Goal: Task Accomplishment & Management: Use online tool/utility

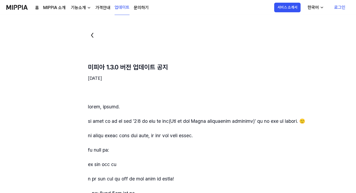
scroll to position [1, 0]
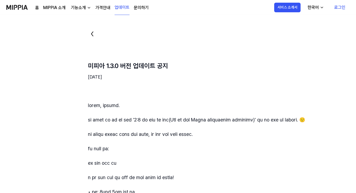
click at [104, 8] on link "가격안내" at bounding box center [102, 8] width 15 height 6
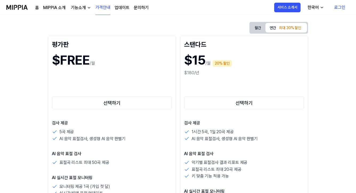
scroll to position [67, 0]
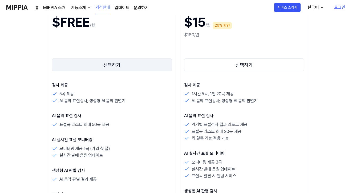
scroll to position [79, 0]
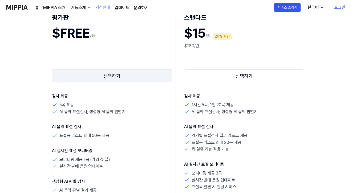
click at [109, 77] on button "선택하기" at bounding box center [112, 75] width 120 height 13
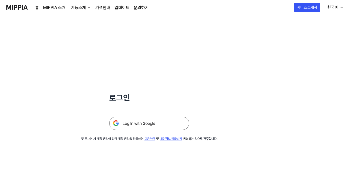
click at [135, 123] on img at bounding box center [149, 122] width 80 height 13
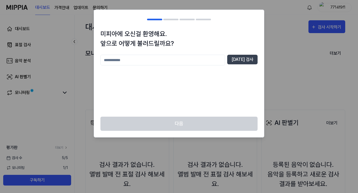
click at [142, 62] on input "text" at bounding box center [162, 60] width 125 height 11
type input "*"
type input "***"
click at [250, 60] on button "[DATE] 검사" at bounding box center [242, 60] width 30 height 10
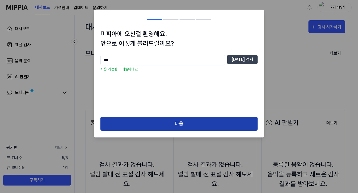
click at [180, 123] on button "다음" at bounding box center [178, 123] width 157 height 14
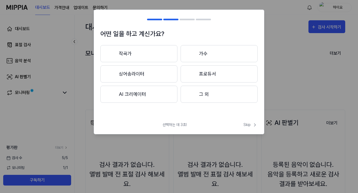
click at [138, 50] on button "작곡가" at bounding box center [138, 53] width 77 height 17
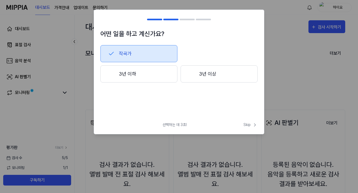
click at [223, 82] on button "3년 이상" at bounding box center [219, 73] width 77 height 17
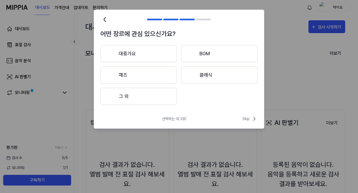
click at [144, 54] on button "대중가요" at bounding box center [138, 53] width 76 height 17
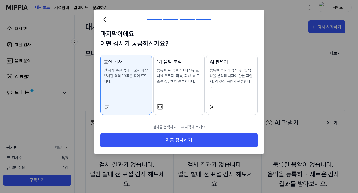
click at [227, 77] on p "등록한 음원의 작곡, 편곡, 믹싱을 분석해 사람이 만든 곡인지, AI 생성 곡인지 판별합니다." at bounding box center [232, 78] width 44 height 22
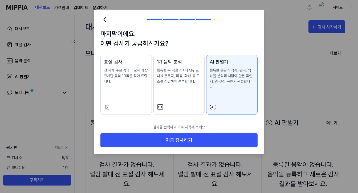
click at [125, 78] on p "전 세계 수천 곡과 비교해 가장 유사한 음악 10곡을 찾아 드립니다." at bounding box center [126, 75] width 44 height 17
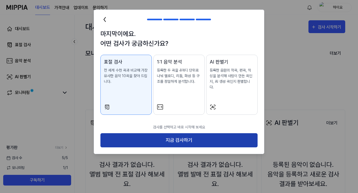
click at [185, 135] on button "지금 검사하기" at bounding box center [178, 140] width 157 height 14
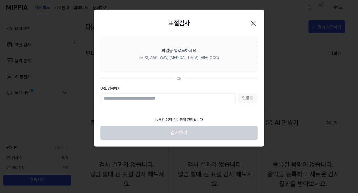
click at [185, 99] on input "URL 입력하기" at bounding box center [167, 98] width 135 height 10
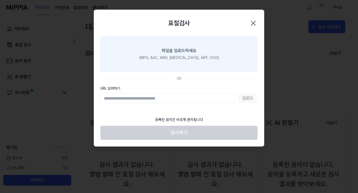
click at [173, 51] on div "파일을 업로드하세요" at bounding box center [179, 50] width 35 height 6
click at [0, 0] on input "파일을 업로드하세요 (MP3, AAC, WAV, [MEDICAL_DATA], AIFF, OGG)" at bounding box center [0, 0] width 0 height 0
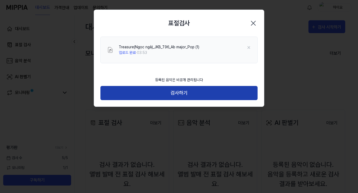
click at [181, 92] on button "검사하기" at bounding box center [178, 93] width 157 height 14
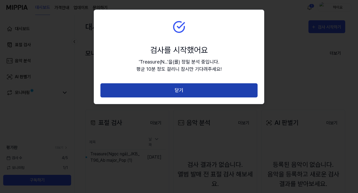
click at [213, 91] on button "닫기" at bounding box center [178, 90] width 157 height 14
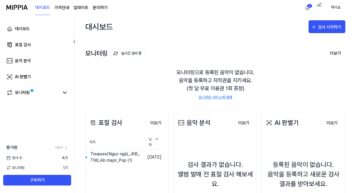
click at [171, 87] on div "모니터링으로 등록된 음악이 없습니다. 음악을 등록하고 저작권을 지키세요. (첫 달 무료 이용권 1회 증정) 모니터링 서비스에 대해" at bounding box center [215, 84] width 260 height 44
click at [309, 7] on html "대시보드 가격안내 업데이트 문의하기 1 하이요 대시보드 표절 검사 음악 분석 AI 판별기 모니터링 평가판 더보기 검사 [DATE] 모니터링 1…" at bounding box center [178, 96] width 356 height 193
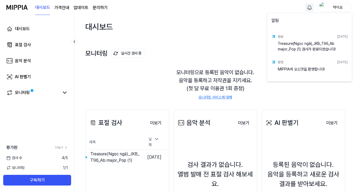
click at [310, 47] on div "Treasure(Ngọc ngà)_JKB_T96_Ab major_Pop (1) 검사가 완료되었습니다!" at bounding box center [313, 46] width 70 height 11
click at [325, 44] on div "Treasure(Ngọc ngà)_JKB_T96_Ab major_Pop (1) 검사가 완료되었습니다!" at bounding box center [313, 46] width 70 height 11
click at [173, 84] on html "대시보드 가격안내 업데이트 문의하기 하이요 대시보드 표절 검사 음악 분석 AI 판별기 모니터링 평가판 더보기 검사 [DATE] 모니터링 1 /…" at bounding box center [179, 96] width 358 height 193
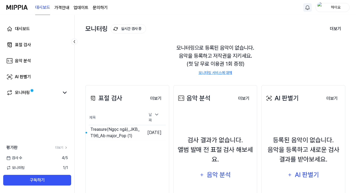
scroll to position [42, 0]
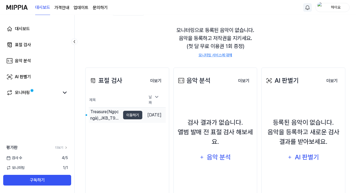
drag, startPoint x: 98, startPoint y: 113, endPoint x: 95, endPoint y: 113, distance: 2.7
click at [97, 113] on div "Treasure(Ngọc ngà)_JKB_T96_Ab major_Pop (1)" at bounding box center [105, 114] width 30 height 13
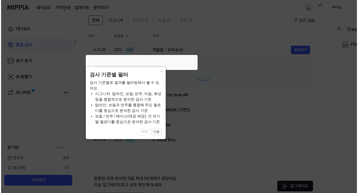
scroll to position [0, 0]
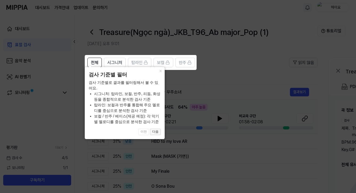
click at [158, 131] on button "다음" at bounding box center [155, 131] width 11 height 6
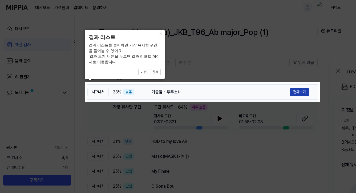
click at [302, 92] on button "결과보기" at bounding box center [299, 92] width 19 height 9
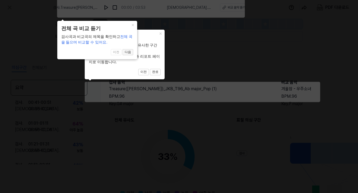
click at [130, 52] on button "다음" at bounding box center [128, 52] width 11 height 6
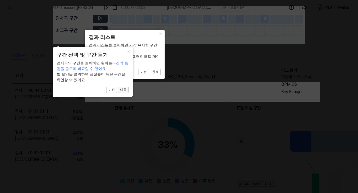
click at [125, 90] on button "다음" at bounding box center [123, 90] width 11 height 6
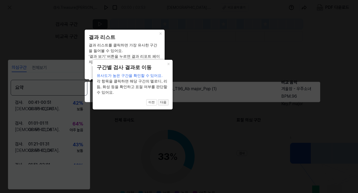
click at [165, 99] on button "다음" at bounding box center [163, 102] width 11 height 6
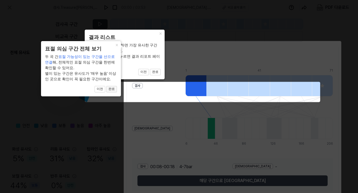
click at [113, 89] on button "완료" at bounding box center [111, 89] width 11 height 6
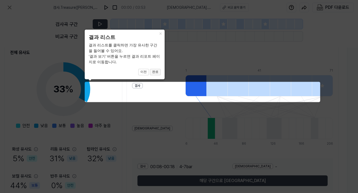
click at [156, 72] on button "완료" at bounding box center [155, 72] width 11 height 6
click at [156, 71] on button "완료" at bounding box center [155, 72] width 11 height 6
click at [136, 86] on icon at bounding box center [179, 96] width 358 height 193
click at [139, 86] on icon at bounding box center [179, 96] width 358 height 193
click at [158, 73] on button "완료" at bounding box center [155, 72] width 11 height 6
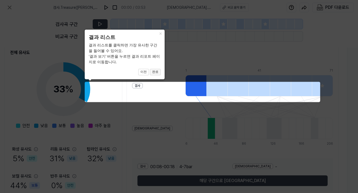
click at [156, 72] on button "완료" at bounding box center [155, 72] width 11 height 6
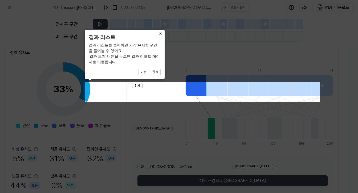
click at [161, 33] on button "×" at bounding box center [160, 33] width 9 height 7
click at [159, 33] on button "×" at bounding box center [160, 33] width 9 height 7
click at [276, 105] on icon at bounding box center [179, 96] width 358 height 193
click at [257, 117] on icon at bounding box center [179, 96] width 358 height 193
click at [147, 71] on button "이전" at bounding box center [143, 72] width 11 height 6
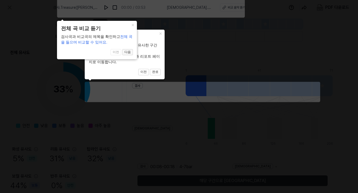
click at [130, 54] on button "다음" at bounding box center [127, 52] width 11 height 6
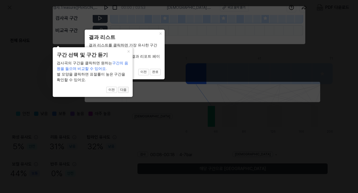
click at [126, 91] on button "다음" at bounding box center [123, 90] width 11 height 6
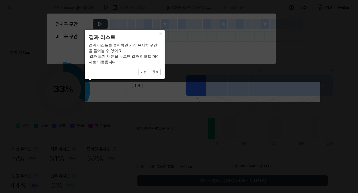
scroll to position [71, 0]
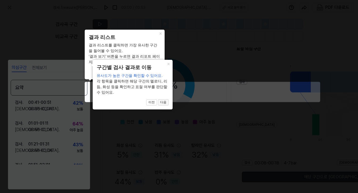
click at [164, 99] on button "다음" at bounding box center [163, 102] width 11 height 6
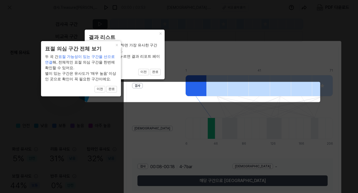
click at [160, 98] on icon at bounding box center [179, 96] width 358 height 193
click at [139, 95] on icon at bounding box center [179, 96] width 358 height 193
click at [114, 91] on button "완료" at bounding box center [111, 89] width 11 height 6
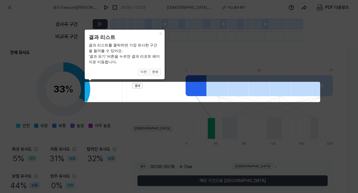
click at [146, 92] on icon at bounding box center [179, 96] width 358 height 193
click at [62, 79] on icon at bounding box center [179, 96] width 358 height 193
click at [75, 46] on icon at bounding box center [179, 96] width 358 height 193
click at [173, 36] on icon at bounding box center [179, 96] width 358 height 193
click at [161, 33] on button "×" at bounding box center [160, 33] width 9 height 7
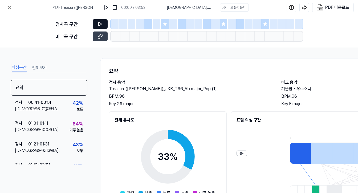
click at [101, 24] on icon at bounding box center [100, 24] width 3 height 4
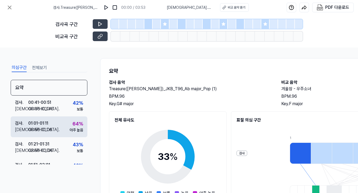
click at [67, 122] on div "검사 . 01:01 - 01:11 비교 . 00:56 - 01:06 64 % 아주 높음" at bounding box center [49, 126] width 77 height 21
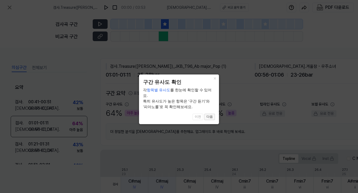
click at [209, 113] on button "다음" at bounding box center [209, 116] width 11 height 6
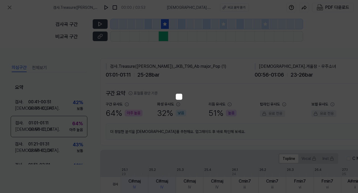
scroll to position [102, 75]
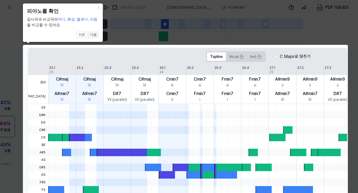
click at [94, 35] on button "다음" at bounding box center [93, 35] width 11 height 6
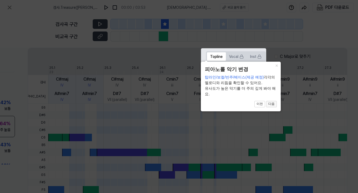
click at [273, 104] on button "다음" at bounding box center [271, 104] width 11 height 6
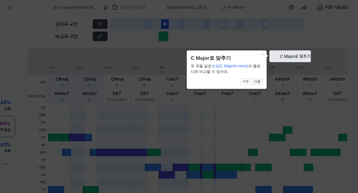
click at [261, 83] on button "다음" at bounding box center [257, 81] width 11 height 6
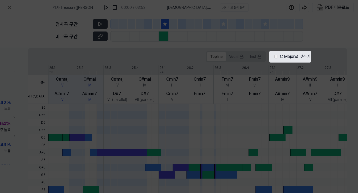
scroll to position [174, 75]
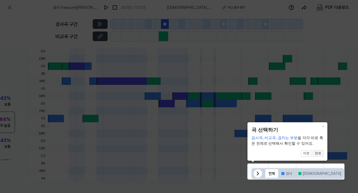
click at [320, 153] on button "완료" at bounding box center [318, 153] width 11 height 6
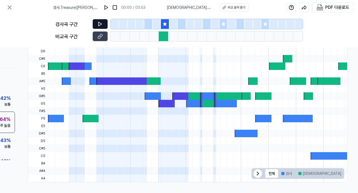
click at [101, 25] on icon at bounding box center [99, 23] width 5 height 5
click at [164, 36] on div at bounding box center [164, 36] width 10 height 10
click at [102, 37] on icon at bounding box center [99, 36] width 5 height 5
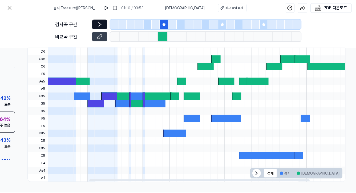
scroll to position [0, 141]
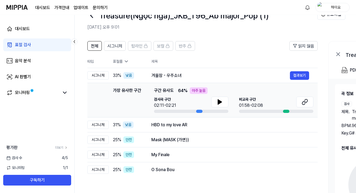
scroll to position [32, 0]
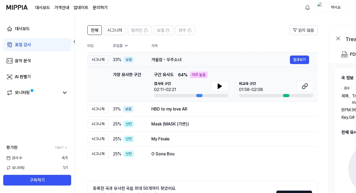
click at [196, 60] on div "겨울잠 - 우주소녀" at bounding box center [220, 59] width 139 height 6
click at [209, 105] on div "HBD to my love AR 결과보기" at bounding box center [230, 109] width 158 height 9
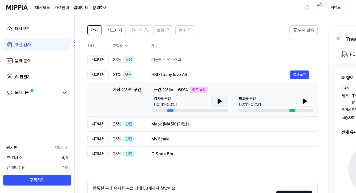
click at [221, 101] on icon at bounding box center [220, 101] width 4 height 5
click at [305, 101] on icon at bounding box center [305, 101] width 4 height 5
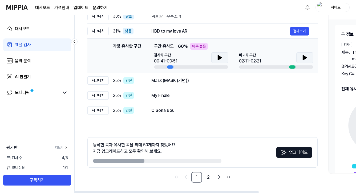
scroll to position [0, 0]
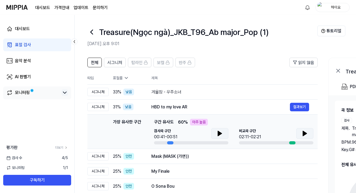
click at [64, 94] on icon at bounding box center [65, 92] width 6 height 6
click at [41, 93] on link "모니터링" at bounding box center [32, 92] width 53 height 6
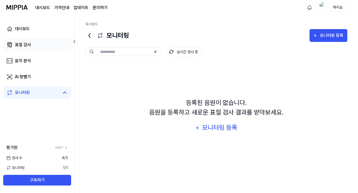
click at [26, 44] on div "표절 검사" at bounding box center [23, 45] width 16 height 6
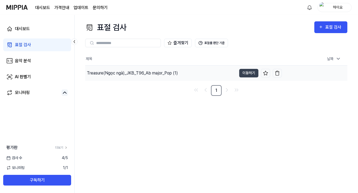
click at [172, 75] on div "Treasure(Ngọc ngà)_JKB_T96_Ab major_Pop (1)" at bounding box center [132, 73] width 91 height 6
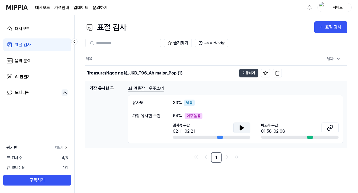
click at [242, 128] on icon at bounding box center [242, 127] width 4 height 5
click at [243, 128] on icon at bounding box center [242, 127] width 1 height 4
click at [333, 128] on button at bounding box center [330, 127] width 17 height 11
click at [19, 73] on link "AI 판별기" at bounding box center [37, 76] width 68 height 13
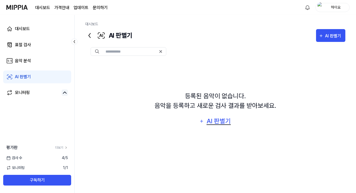
click at [219, 121] on div "AI 판별기" at bounding box center [219, 121] width 26 height 10
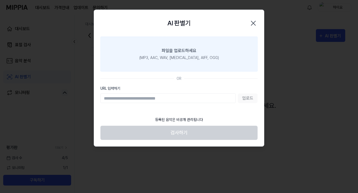
click at [192, 53] on div "파일을 업로드하세요" at bounding box center [179, 50] width 35 height 6
click at [0, 0] on input "파일을 업로드하세요 (MP3, AAC, WAV, [MEDICAL_DATA], AIFF, OGG)" at bounding box center [0, 0] width 0 height 0
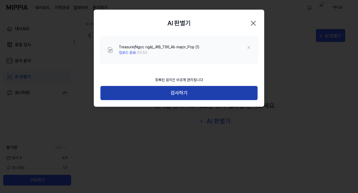
click at [187, 94] on button "검사하기" at bounding box center [178, 93] width 157 height 14
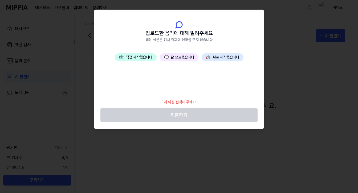
click at [178, 56] on button "💬 잘 모르겠습니다" at bounding box center [179, 57] width 39 height 8
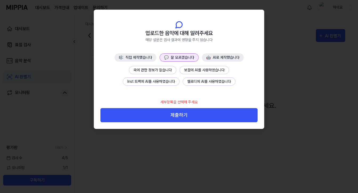
click at [153, 69] on button "곡에 관한 정보가 없습니다" at bounding box center [152, 70] width 47 height 8
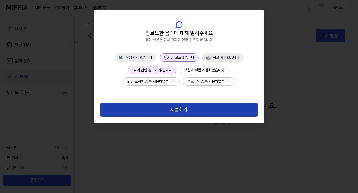
click at [179, 109] on button "제출하기" at bounding box center [178, 109] width 157 height 14
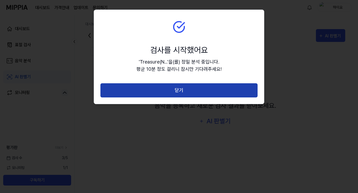
click at [247, 91] on button "닫기" at bounding box center [178, 90] width 157 height 14
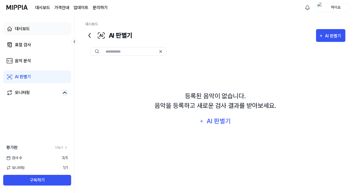
click at [24, 30] on div "대시보드" at bounding box center [22, 29] width 15 height 6
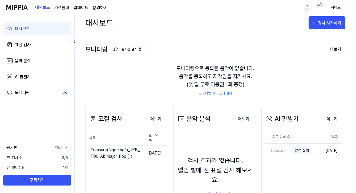
scroll to position [4, 0]
click at [285, 150] on div "분석 실패" at bounding box center [284, 150] width 18 height 7
click at [21, 72] on link "AI 판별기" at bounding box center [37, 76] width 68 height 13
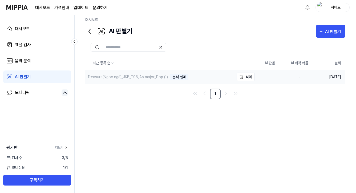
click at [177, 77] on div "분석 실패" at bounding box center [179, 77] width 18 height 7
click at [175, 78] on div "분석 실패" at bounding box center [179, 77] width 18 height 7
click at [176, 76] on div "분석 실패" at bounding box center [179, 77] width 18 height 7
click at [245, 78] on button "삭제" at bounding box center [246, 76] width 18 height 9
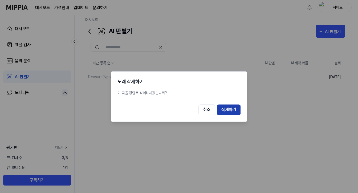
click at [227, 111] on button "삭제하기" at bounding box center [228, 109] width 23 height 11
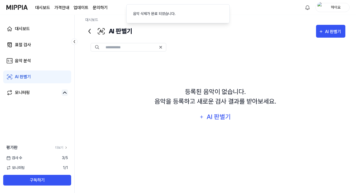
click at [20, 75] on div "AI 판별기" at bounding box center [23, 77] width 16 height 6
click at [217, 117] on div "AI 판별기" at bounding box center [219, 117] width 26 height 10
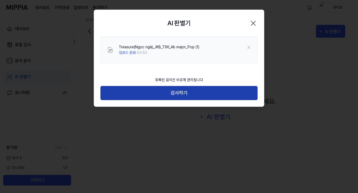
click at [182, 95] on button "검사하기" at bounding box center [178, 93] width 157 height 14
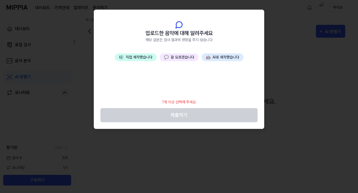
click at [180, 56] on button "💬 잘 모르겠습니다" at bounding box center [179, 57] width 39 height 8
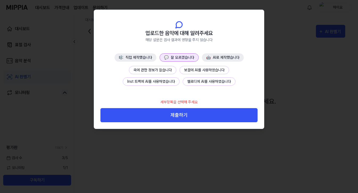
click at [155, 70] on button "곡에 관한 정보가 없습니다" at bounding box center [152, 70] width 47 height 8
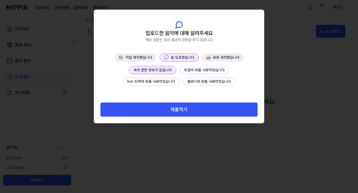
click at [148, 78] on button "Inst 트랙에 AI를 사용하였습니다" at bounding box center [151, 81] width 57 height 8
click at [154, 72] on button "곡에 관한 정보가 없습니다" at bounding box center [152, 70] width 47 height 8
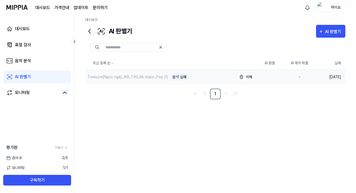
click at [177, 76] on div "분석 실패" at bounding box center [179, 77] width 18 height 7
click at [176, 100] on div "최근 등록 순 AI 판별 AI 제작 확률 날짜 Treasure(Ngọc ngà)_JKB_T96_Ab major_Pop (1) 분석 실패 삭…" at bounding box center [215, 119] width 260 height 125
click at [27, 31] on div "대시보드" at bounding box center [22, 29] width 15 height 6
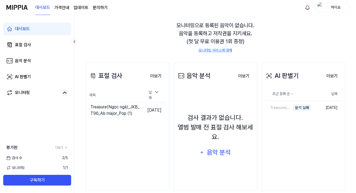
scroll to position [53, 0]
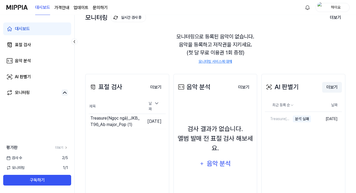
click at [333, 87] on button "더보기" at bounding box center [332, 87] width 20 height 11
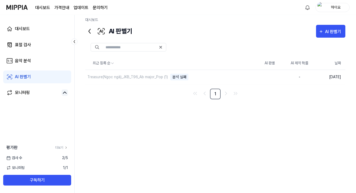
scroll to position [4, 0]
click at [63, 8] on page\) "가격안내" at bounding box center [61, 8] width 15 height 6
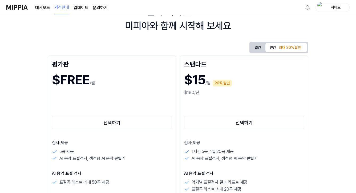
scroll to position [60, 0]
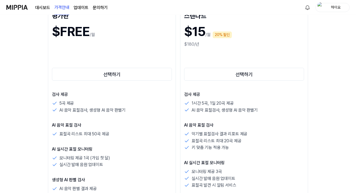
scroll to position [92, 0]
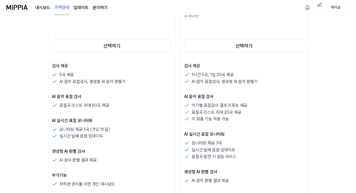
scroll to position [109, 0]
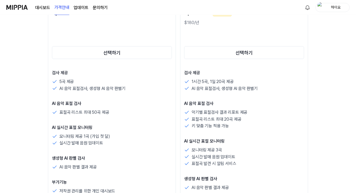
scroll to position [110, 0]
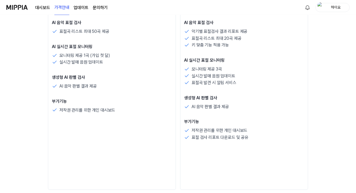
scroll to position [0, 0]
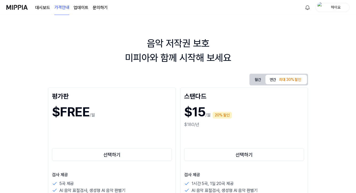
drag, startPoint x: 13, startPoint y: 47, endPoint x: 31, endPoint y: 47, distance: 18.7
click at [13, 47] on div "음악 저작권 보호 미피아와 함께 시작해 보세요" at bounding box center [178, 50] width 356 height 29
click at [16, 7] on img at bounding box center [16, 7] width 21 height 15
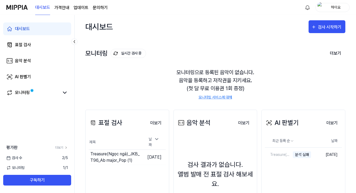
scroll to position [55, 0]
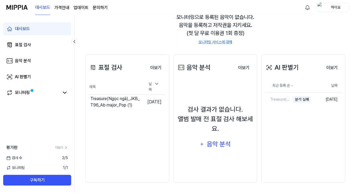
click at [172, 74] on div "표절 검사 더보기 표절 검사 제목 날짜 Treasure(Ngọc ngà)_JKB_T96_Ab major_Pop (1) 이동하기 2025.0…" at bounding box center [215, 118] width 260 height 149
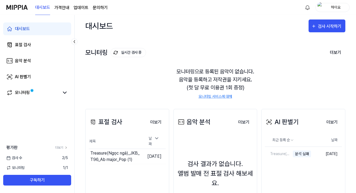
scroll to position [0, 0]
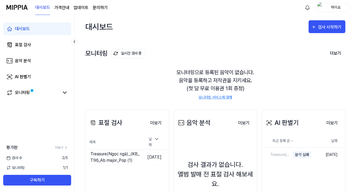
click at [60, 7] on page\) "가격안내" at bounding box center [61, 8] width 15 height 6
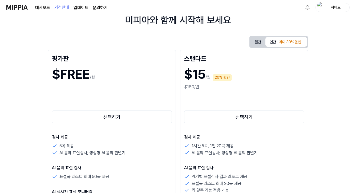
scroll to position [38, 0]
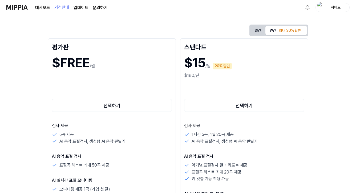
scroll to position [54, 0]
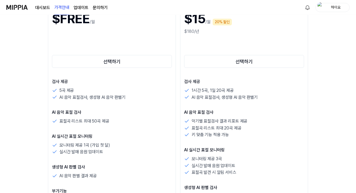
scroll to position [112, 0]
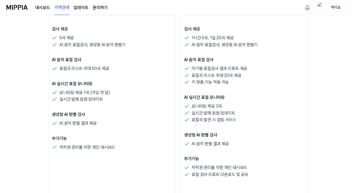
scroll to position [162, 0]
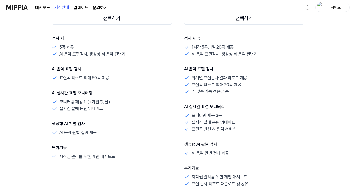
scroll to position [137, 0]
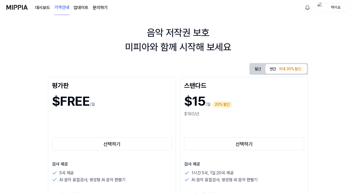
scroll to position [6, 0]
